Goal: Transaction & Acquisition: Book appointment/travel/reservation

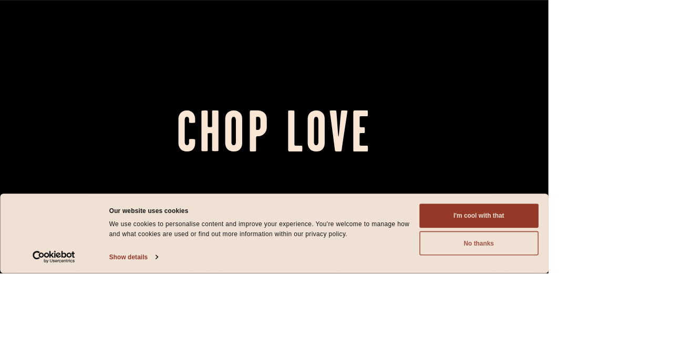
click at [680, 322] on button "No thanks" at bounding box center [604, 307] width 150 height 30
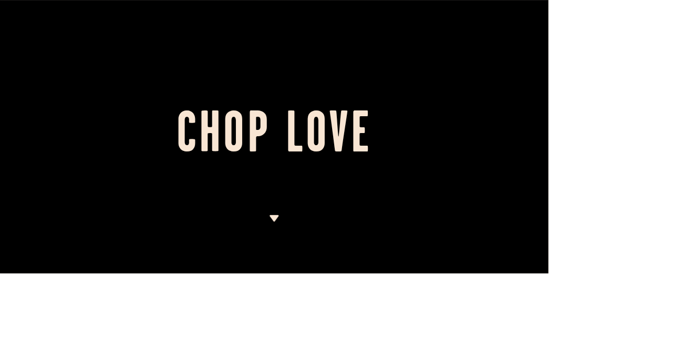
click at [353, 280] on img at bounding box center [346, 275] width 13 height 8
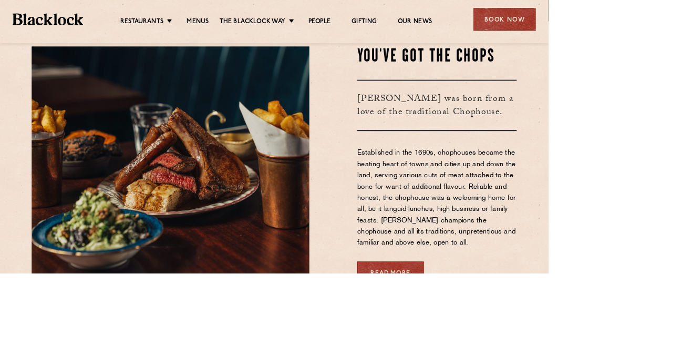
scroll to position [341, 0]
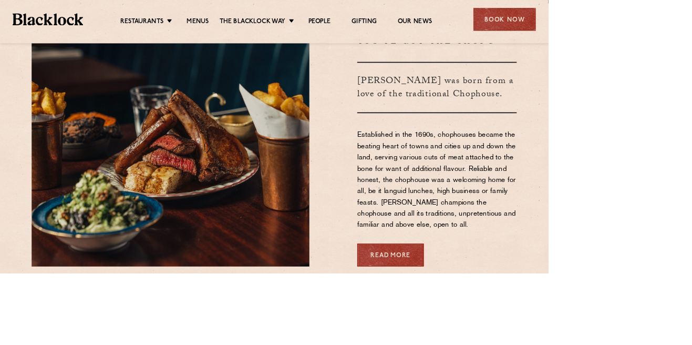
click at [657, 25] on div "Book Now" at bounding box center [637, 24] width 79 height 29
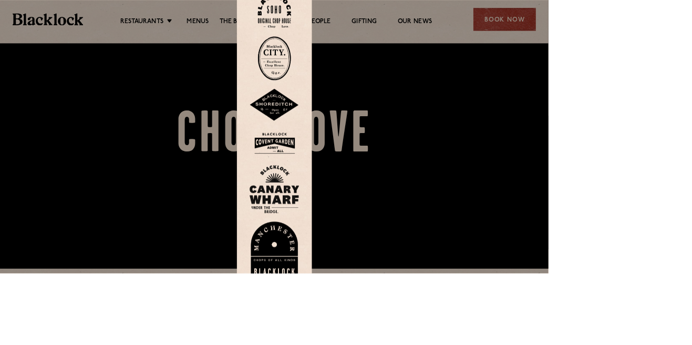
scroll to position [0, 0]
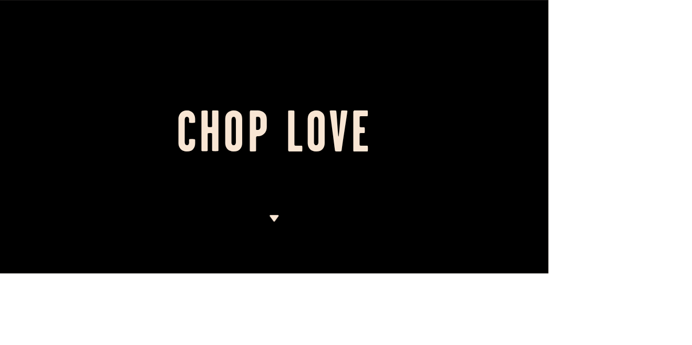
click at [353, 280] on img at bounding box center [346, 275] width 13 height 8
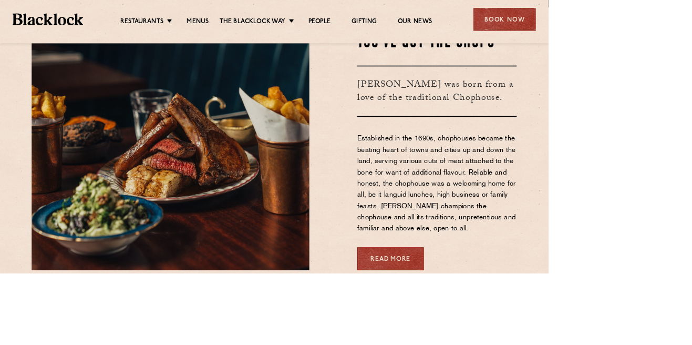
scroll to position [341, 0]
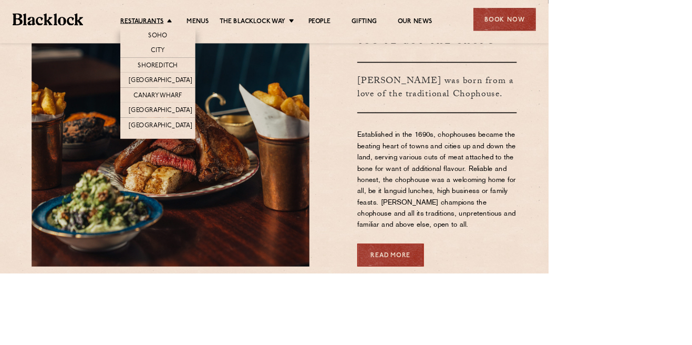
click at [175, 28] on link "Restaurants" at bounding box center [179, 27] width 55 height 11
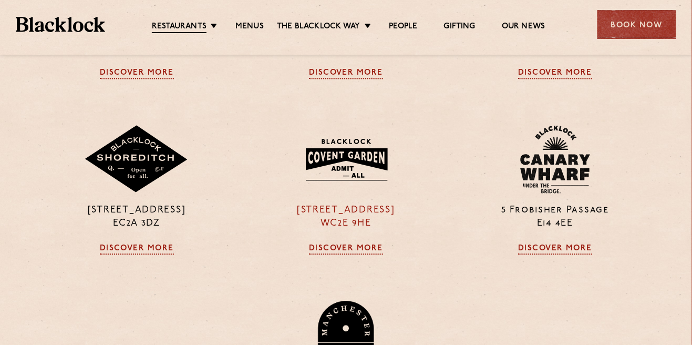
click at [340, 182] on img at bounding box center [345, 159] width 101 height 55
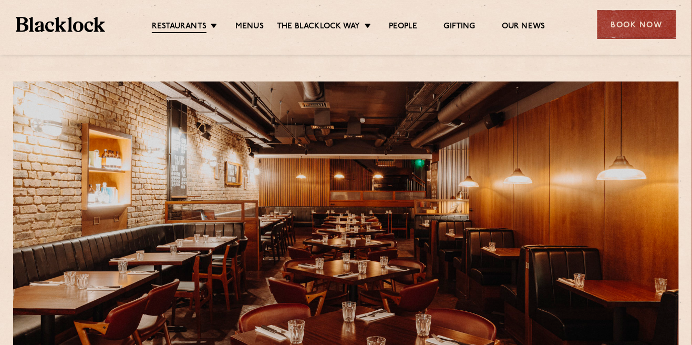
click at [626, 33] on div "Book Now" at bounding box center [637, 24] width 79 height 29
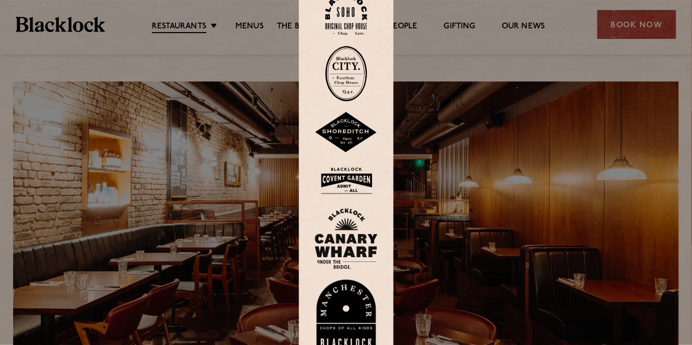
click at [351, 198] on img at bounding box center [346, 181] width 63 height 34
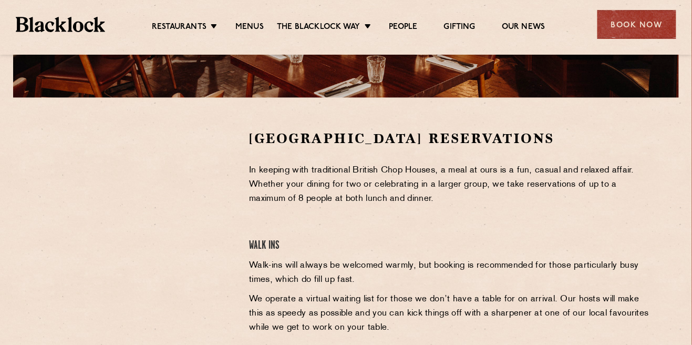
scroll to position [277, 0]
